Goal: Information Seeking & Learning: Learn about a topic

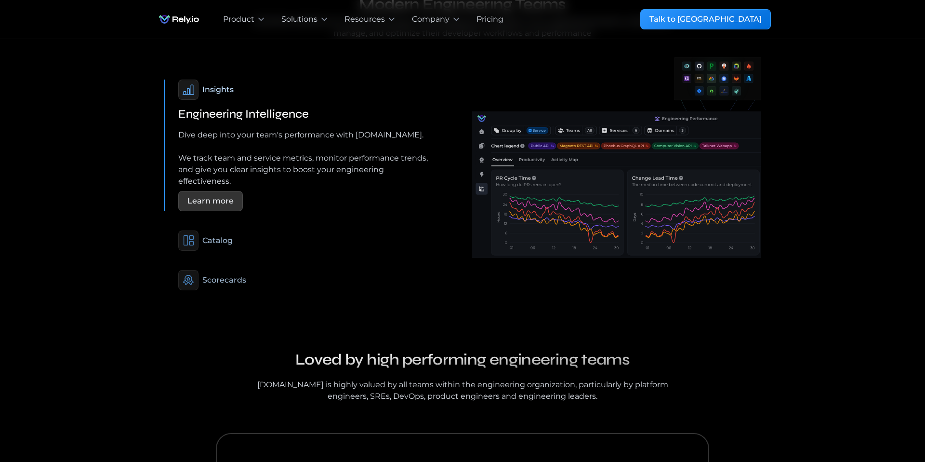
scroll to position [675, 0]
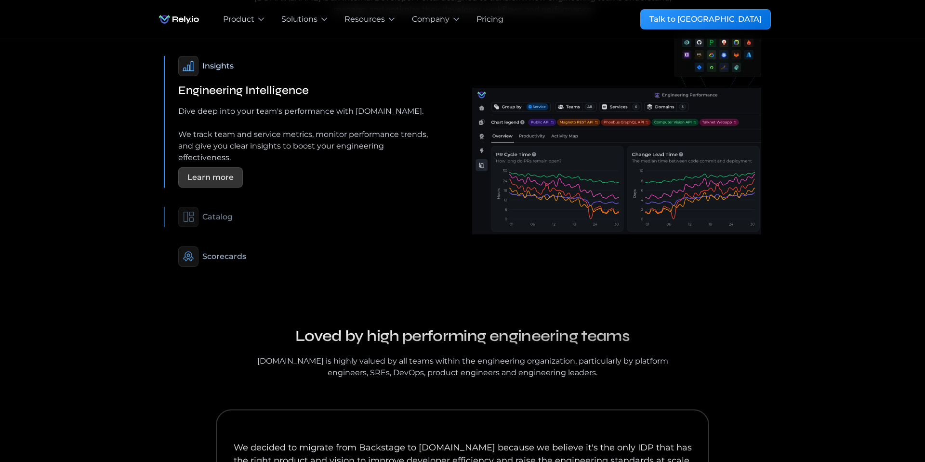
click at [229, 211] on div "Catalog" at bounding box center [217, 217] width 30 height 12
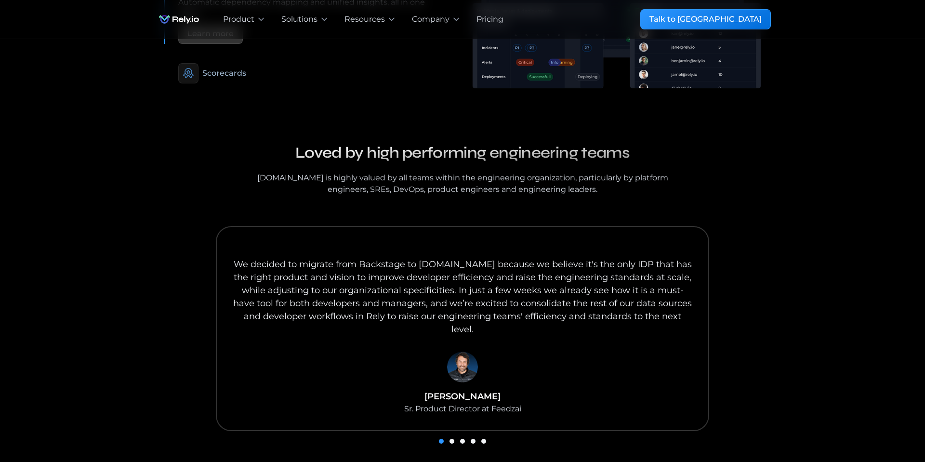
scroll to position [836, 0]
click at [295, 184] on div "Our blog Loved by high performing engineering teams Rely.io is highly valued by…" at bounding box center [462, 294] width 617 height 308
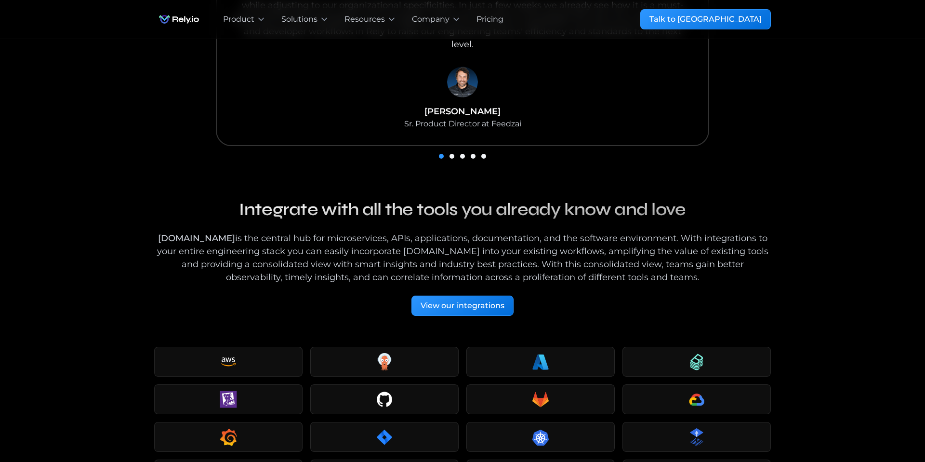
scroll to position [861, 0]
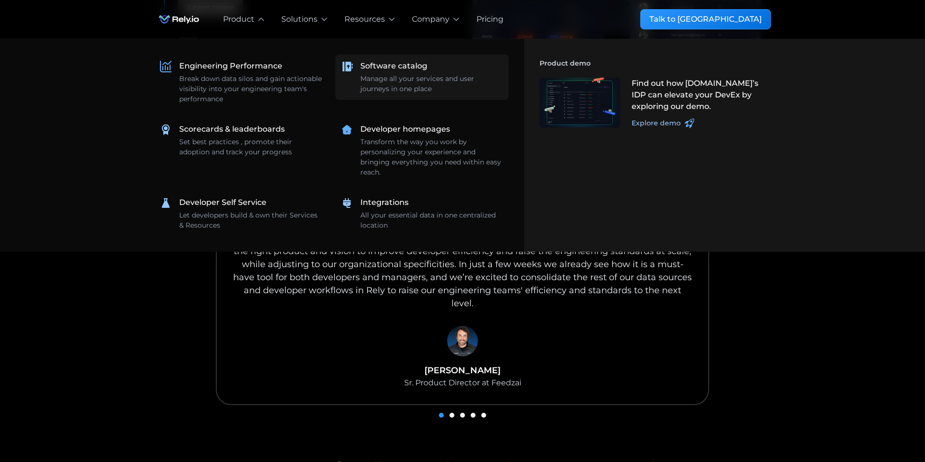
click at [396, 65] on div "Software catalog" at bounding box center [393, 66] width 67 height 12
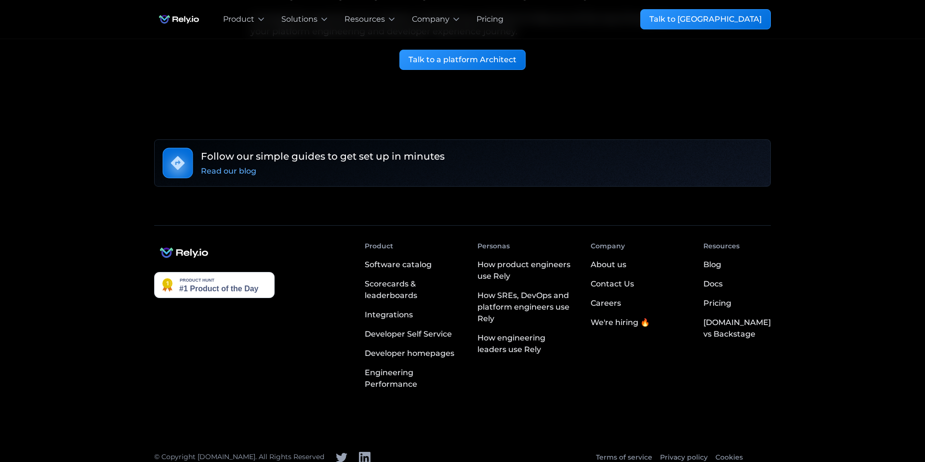
scroll to position [2259, 0]
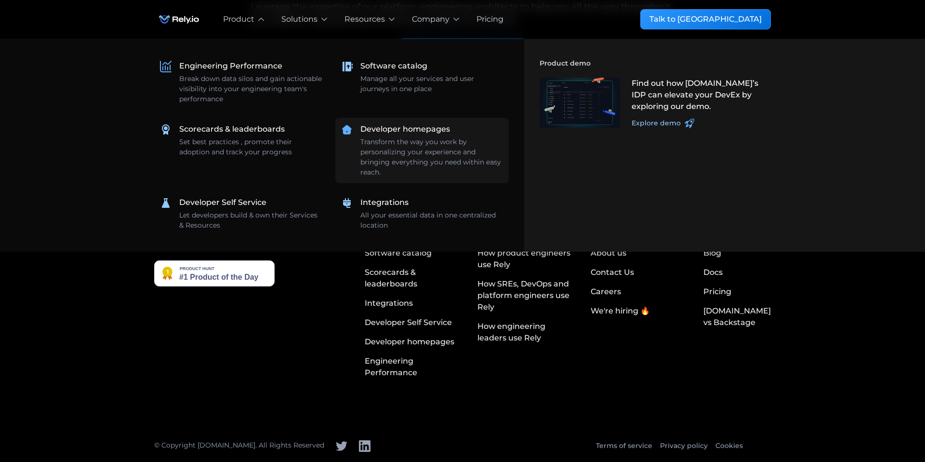
click at [393, 148] on div "Transform the way you work by personalizing your experience and bringing everyt…" at bounding box center [431, 157] width 143 height 40
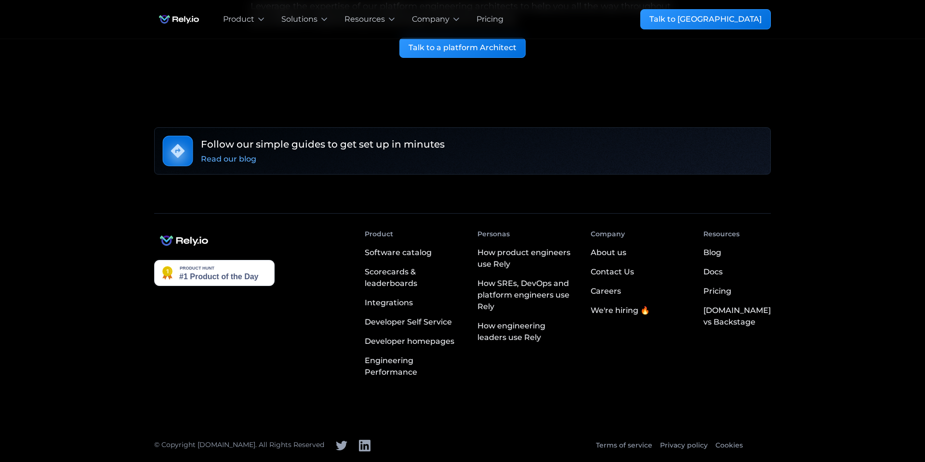
scroll to position [1893, 0]
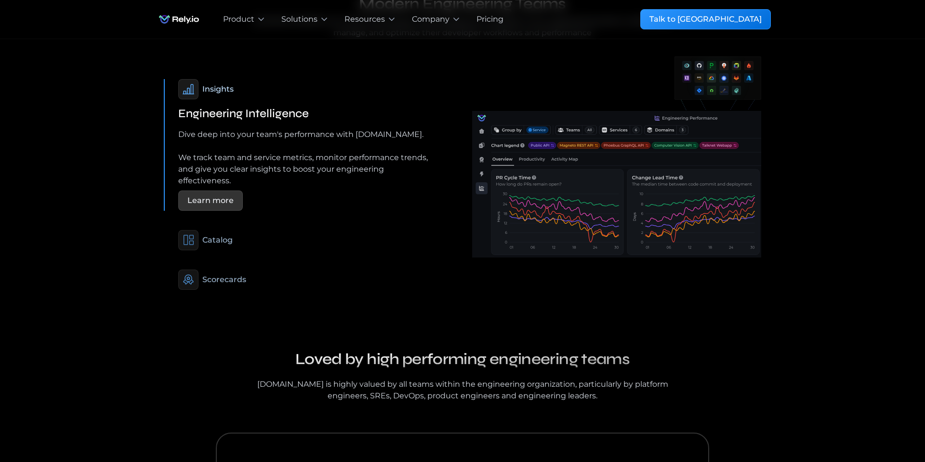
scroll to position [652, 0]
